Goal: Book appointment/travel/reservation

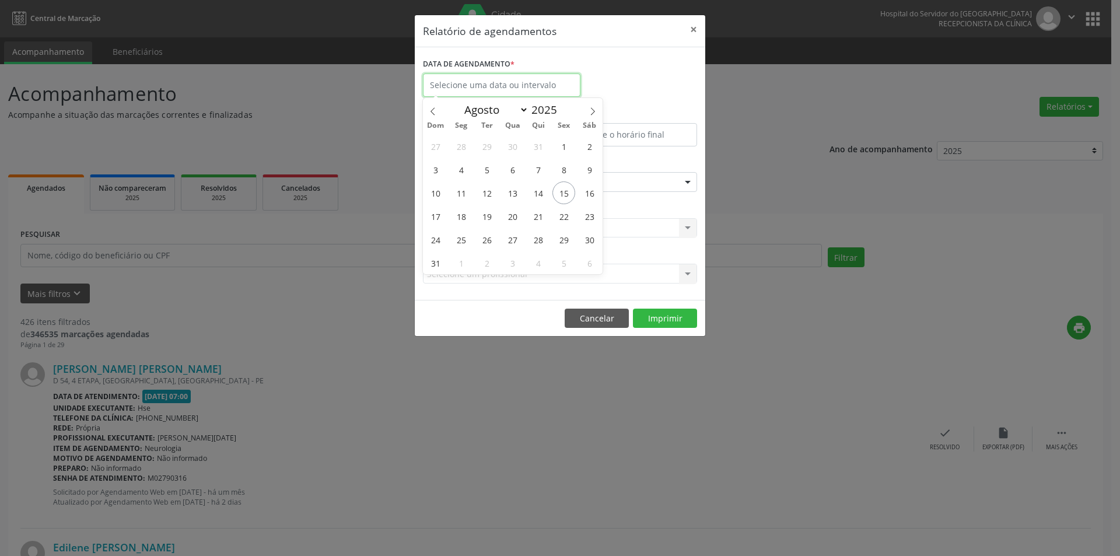
click at [503, 89] on input "text" at bounding box center [501, 84] width 157 height 23
click at [591, 189] on span "16" at bounding box center [589, 192] width 23 height 23
type input "[DATE]"
click at [591, 189] on span "16" at bounding box center [589, 192] width 23 height 23
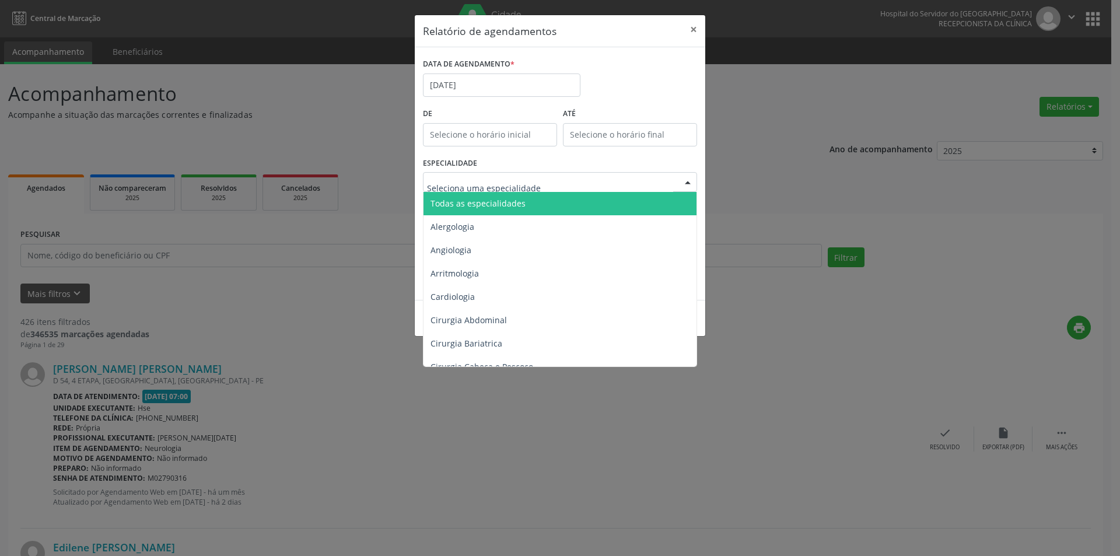
click at [527, 209] on span "Todas as especialidades" at bounding box center [560, 203] width 275 height 23
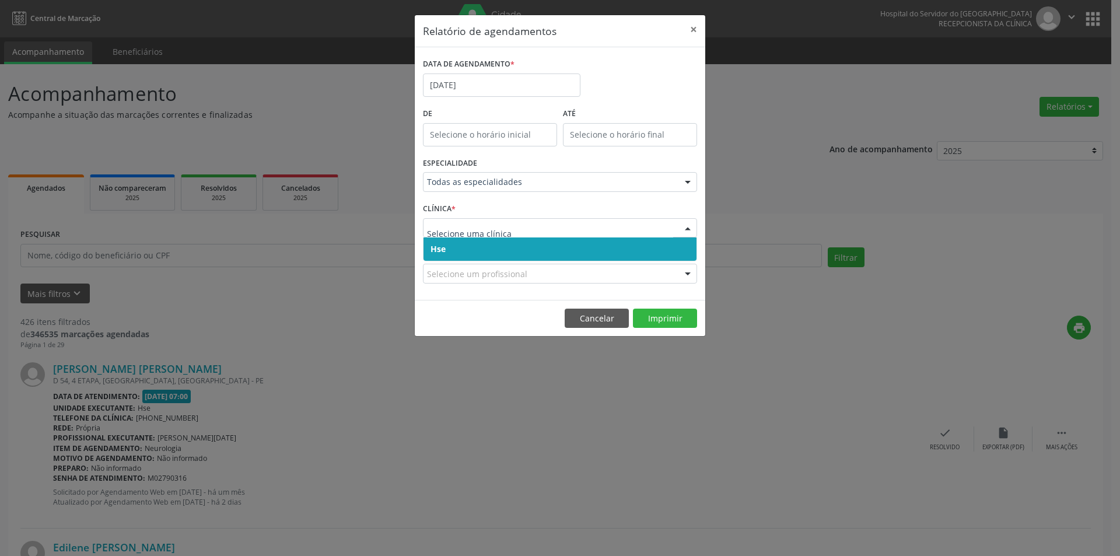
click at [467, 249] on span "Hse" at bounding box center [559, 248] width 273 height 23
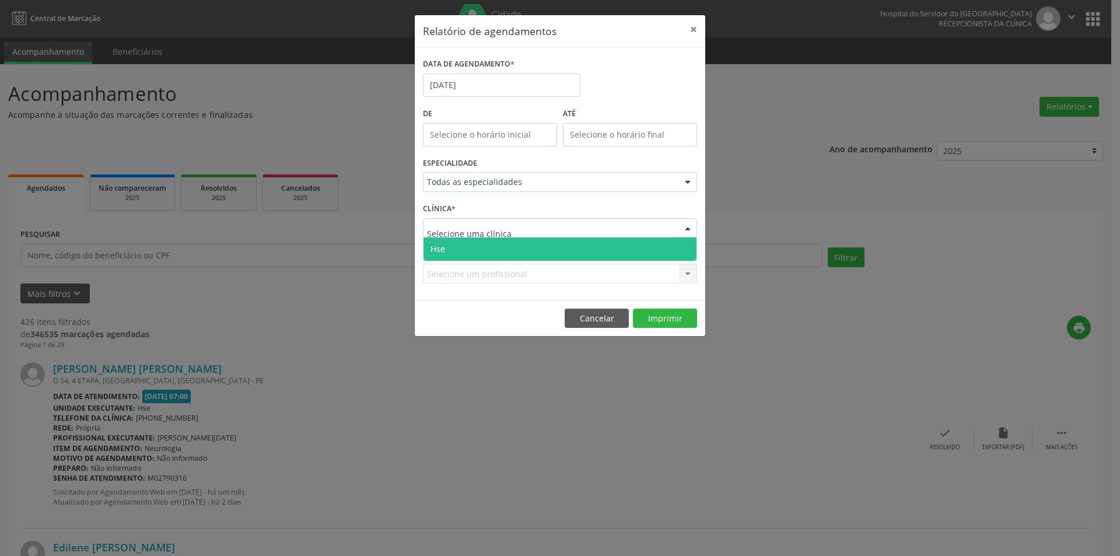
click at [471, 251] on span "Hse" at bounding box center [559, 248] width 273 height 23
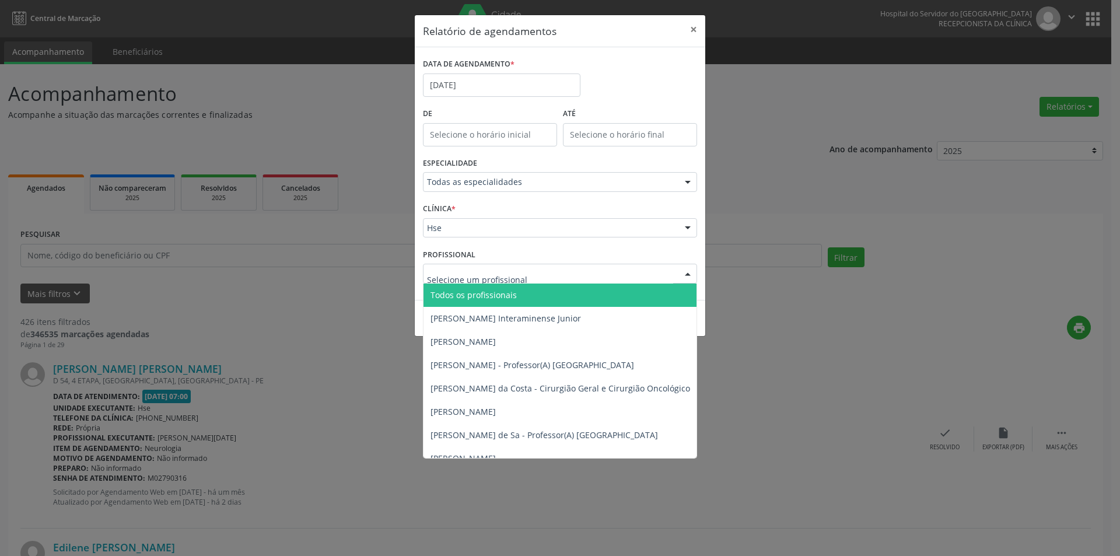
click at [481, 293] on span "Todos os profissionais" at bounding box center [473, 294] width 86 height 11
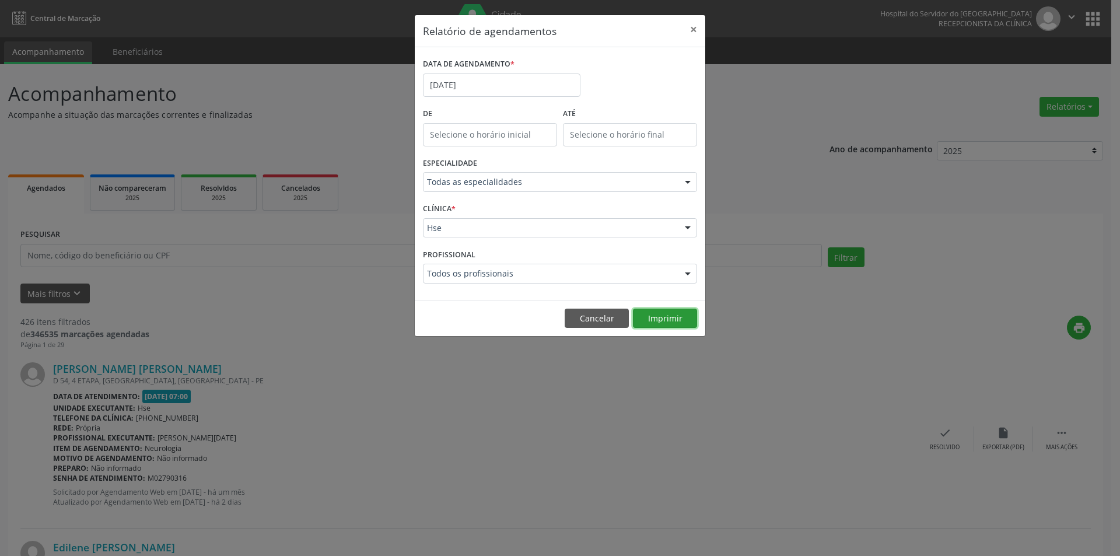
click at [652, 321] on button "Imprimir" at bounding box center [665, 319] width 64 height 20
click at [478, 87] on input "[DATE]" at bounding box center [501, 84] width 157 height 23
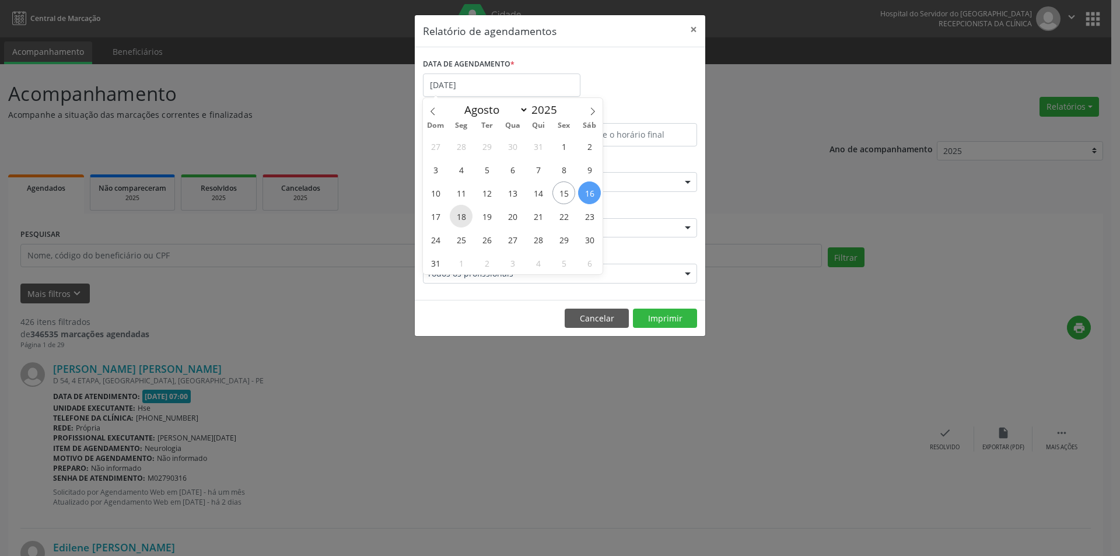
click at [453, 218] on span "18" at bounding box center [461, 216] width 23 height 23
type input "[DATE]"
click at [453, 218] on span "18" at bounding box center [461, 216] width 23 height 23
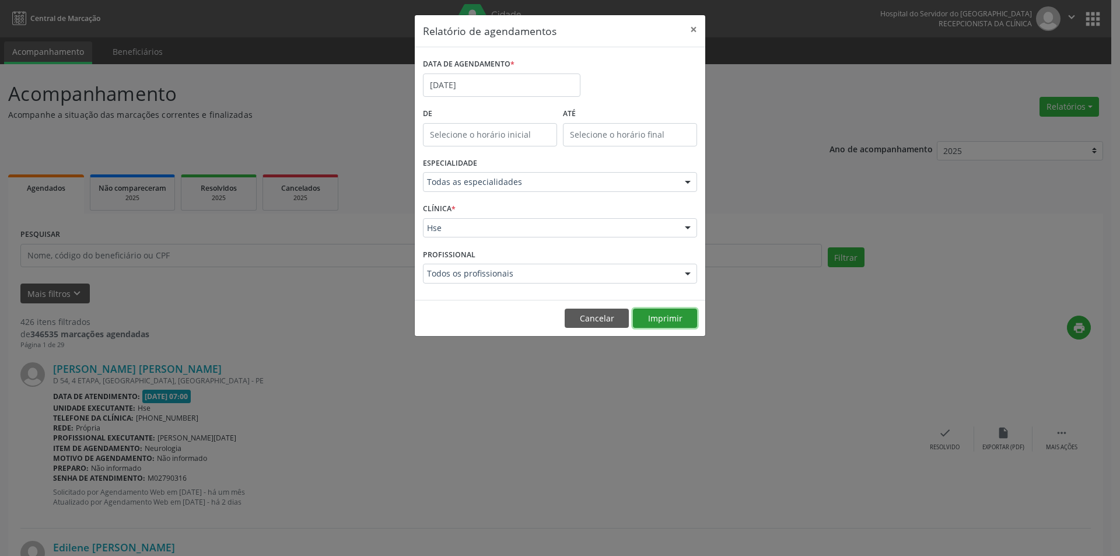
click at [666, 314] on button "Imprimir" at bounding box center [665, 319] width 64 height 20
